Goal: Task Accomplishment & Management: Use online tool/utility

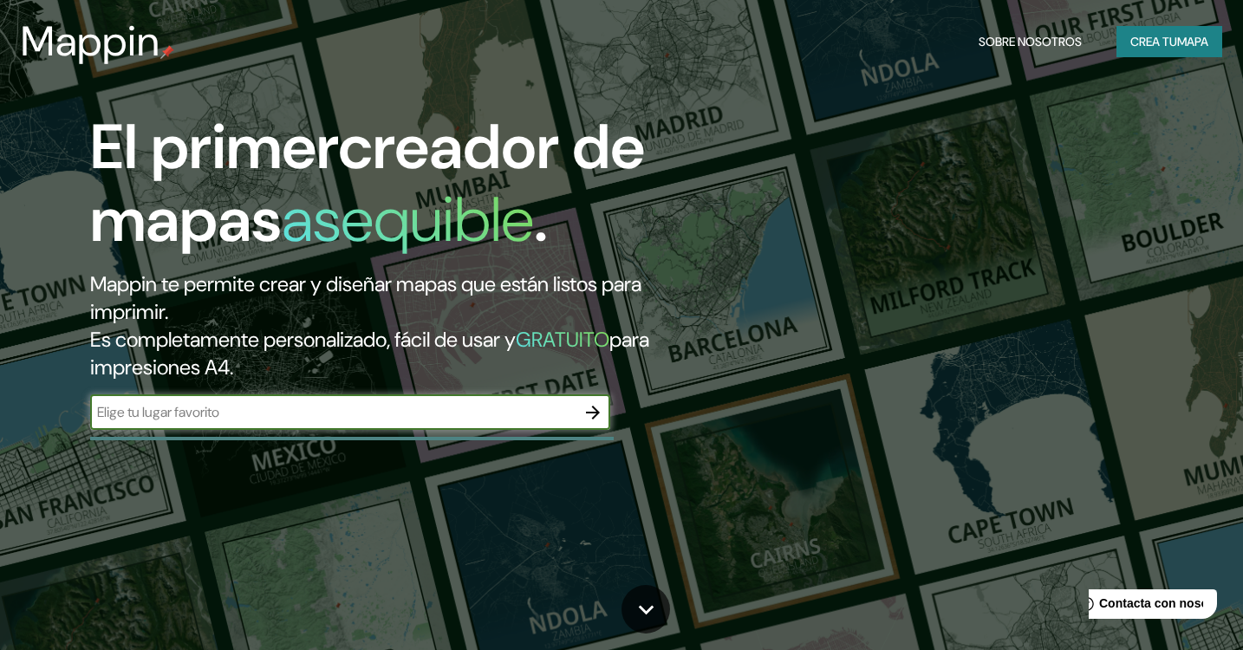
click at [185, 402] on input "text" at bounding box center [332, 412] width 485 height 20
click at [229, 402] on input "text" at bounding box center [332, 412] width 485 height 20
click at [452, 405] on input "text" at bounding box center [332, 412] width 485 height 20
type input "san slavdor"
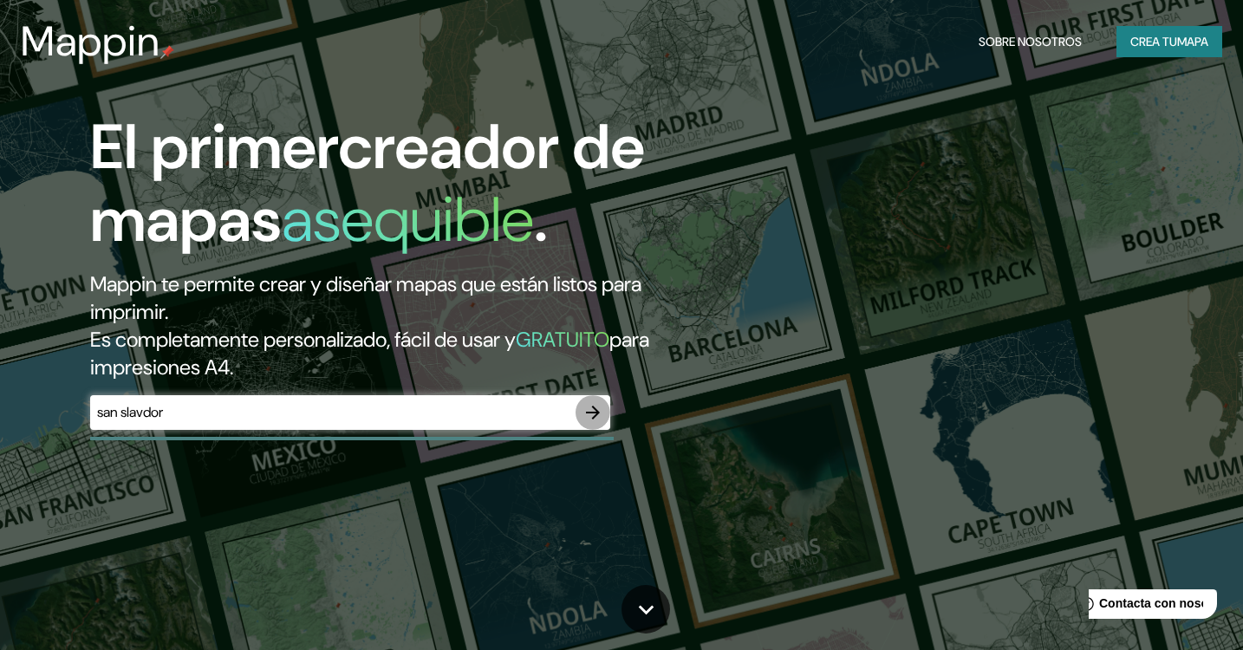
click at [599, 405] on icon "button" at bounding box center [592, 412] width 21 height 21
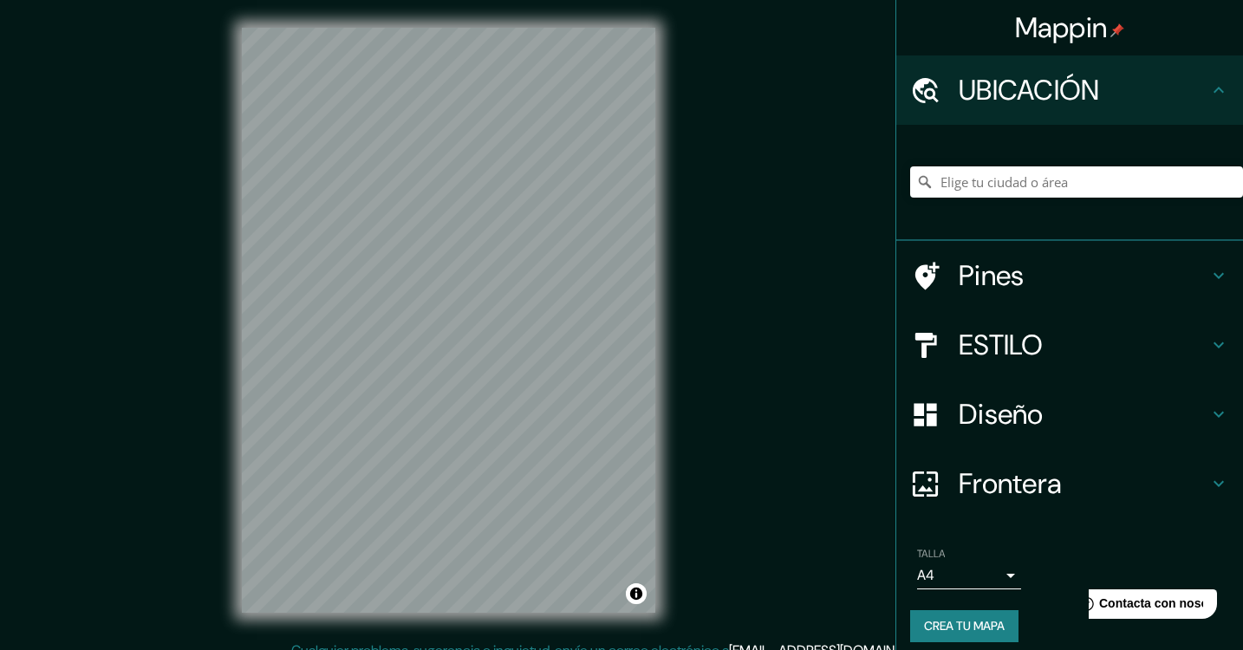
click at [745, 440] on div "Mappin UBICACIÓN Pines ESTILO Diseño Frontera Elige un borde. Pista : puedes ha…" at bounding box center [621, 334] width 1243 height 668
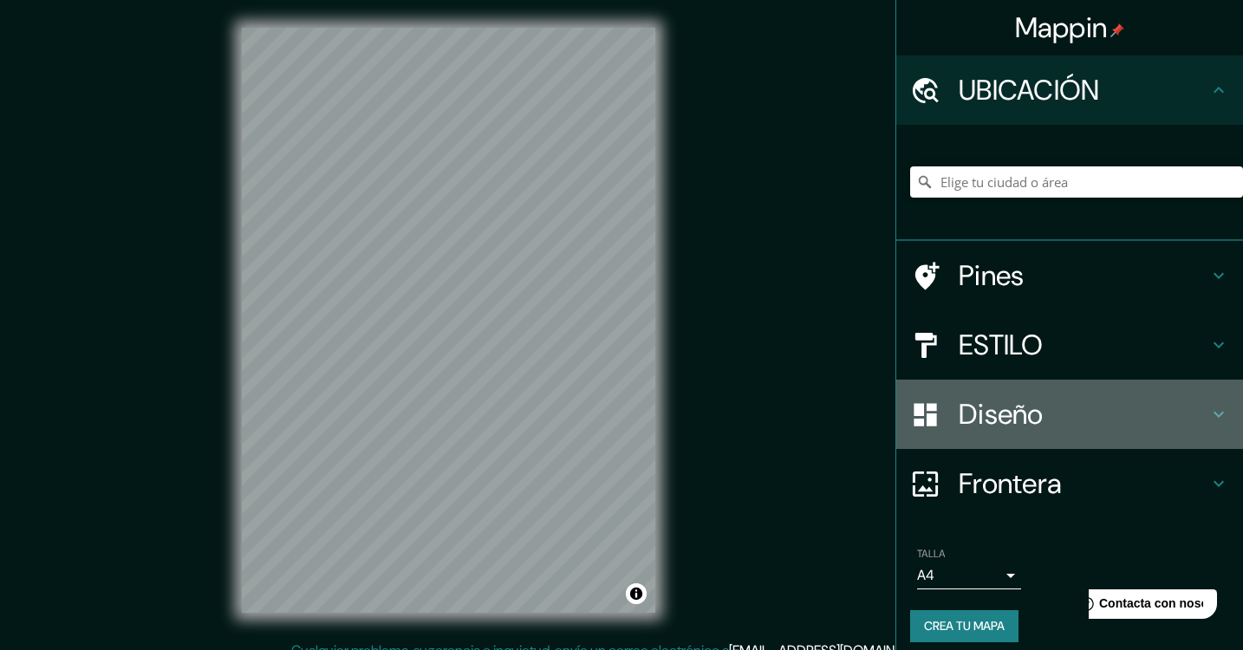
click at [1011, 425] on h4 "Diseño" at bounding box center [1083, 414] width 250 height 35
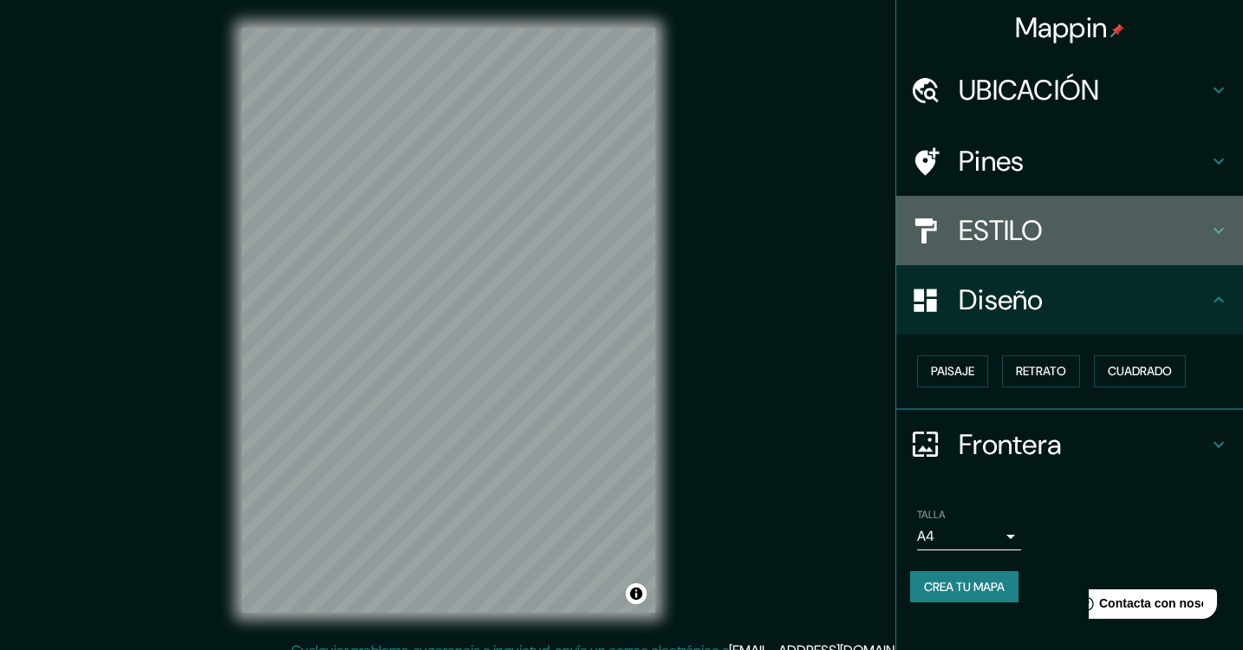
click at [1088, 258] on div "ESTILO" at bounding box center [1069, 230] width 347 height 69
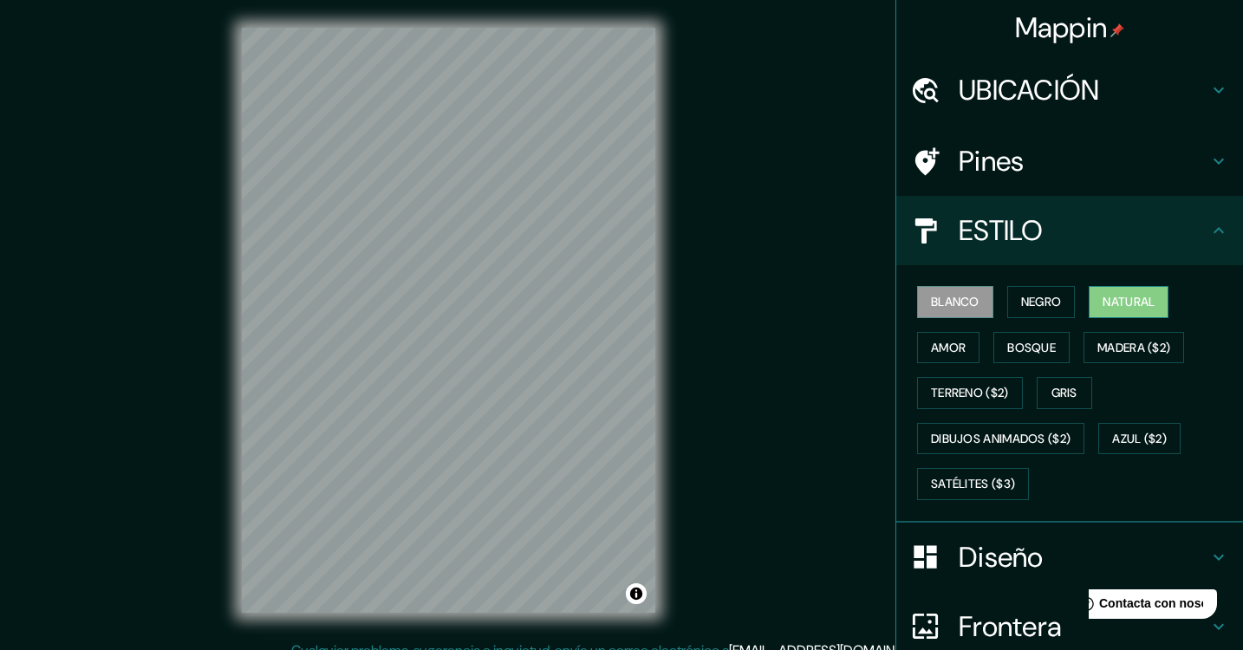
click at [1124, 289] on button "Natural" at bounding box center [1128, 302] width 80 height 32
click at [1115, 153] on h4 "Pines" at bounding box center [1083, 161] width 250 height 35
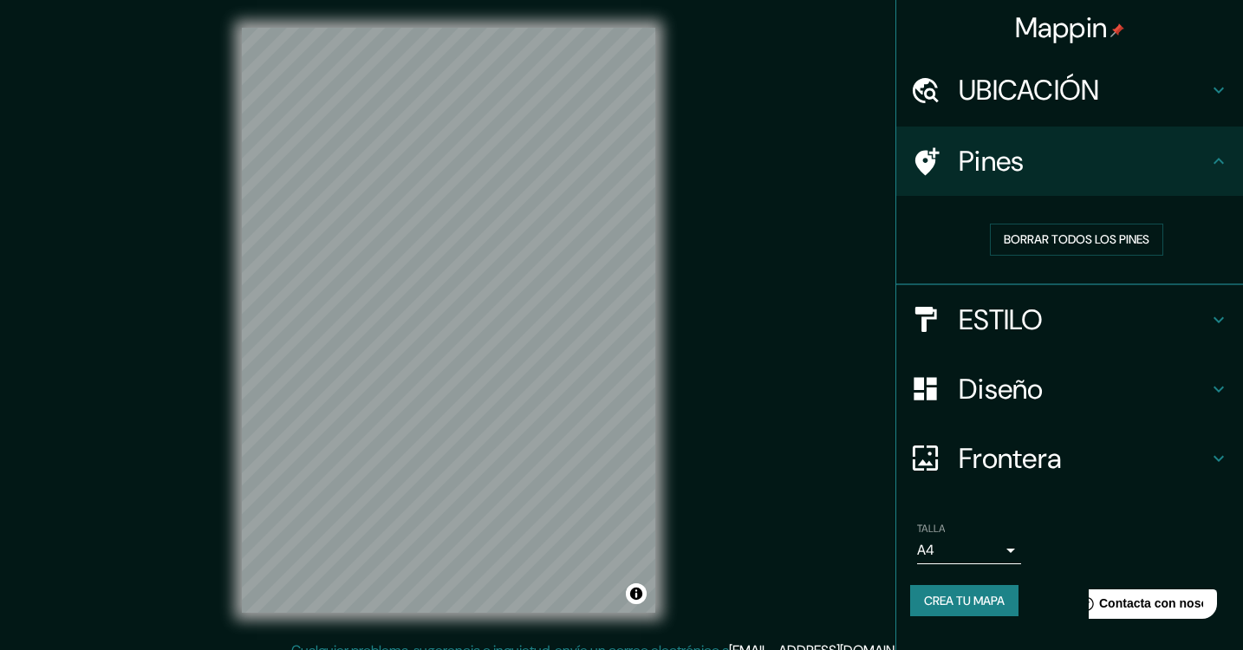
click at [161, 28] on div "Mappin UBICACIÓN Pines BORRAR TODOS LOS PINES ESTILO Diseño Frontera Elige un b…" at bounding box center [621, 334] width 1243 height 668
click at [153, 96] on div "Mappin UBICACIÓN Pines BORRAR TODOS LOS PINES ESTILO Diseño Frontera Elige un b…" at bounding box center [621, 334] width 1243 height 668
click at [316, 24] on div "© Mapbox © OpenStreetMap Improve this map" at bounding box center [448, 320] width 469 height 640
click at [1104, 458] on div "Mappin UBICACIÓN Pines BORRAR TODOS LOS PINES ESTILO Diseño Frontera Elige un b…" at bounding box center [621, 334] width 1243 height 668
click at [682, 354] on div "© Mapbox © OpenStreetMap Improve this map" at bounding box center [448, 320] width 469 height 640
